Goal: Navigation & Orientation: Find specific page/section

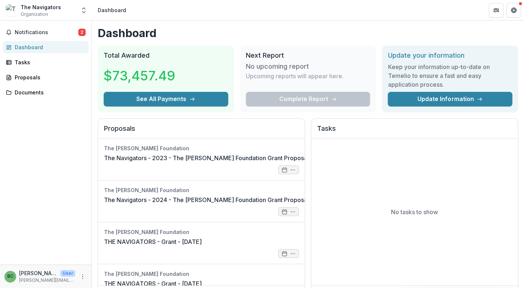
scroll to position [0, 16]
click at [22, 64] on div "Tasks" at bounding box center [49, 62] width 68 height 8
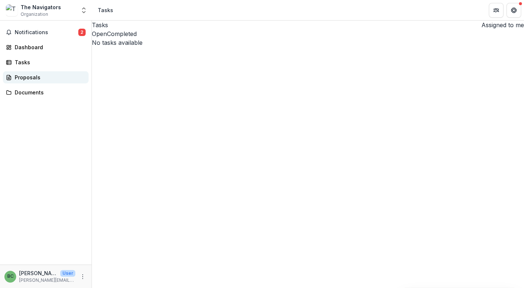
click at [25, 79] on div "Proposals" at bounding box center [49, 77] width 68 height 8
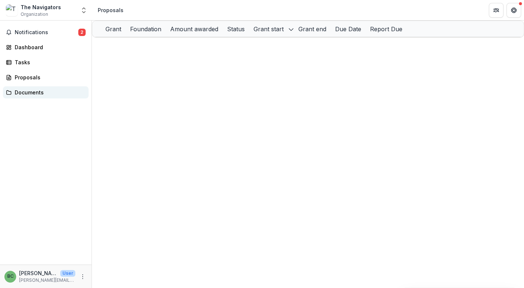
click at [25, 92] on div "Documents" at bounding box center [49, 93] width 68 height 8
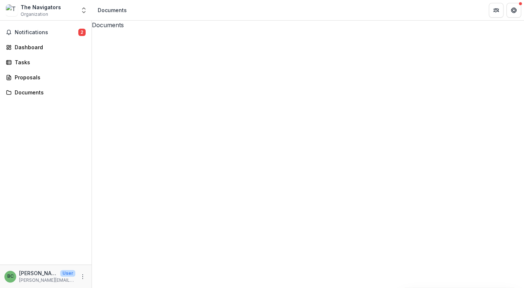
click at [38, 7] on div "The Navigators" at bounding box center [41, 7] width 40 height 8
